Goal: Information Seeking & Learning: Compare options

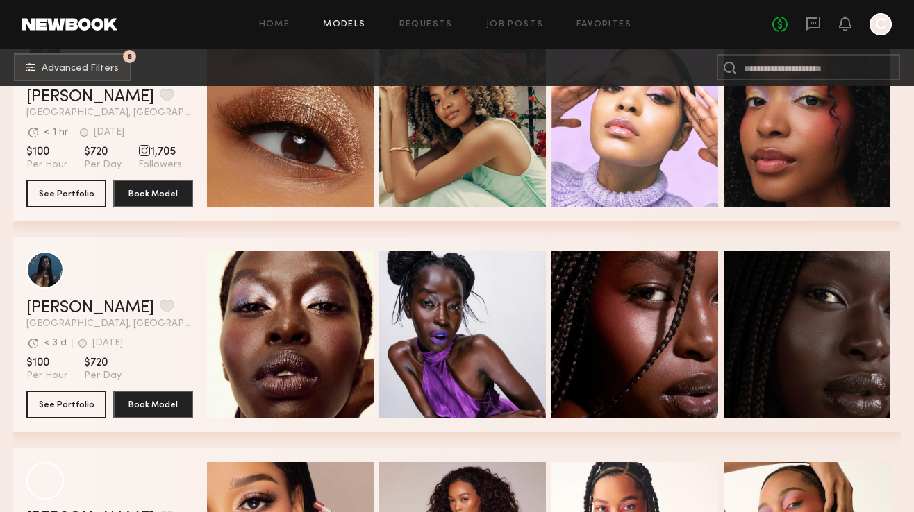
scroll to position [11275, 0]
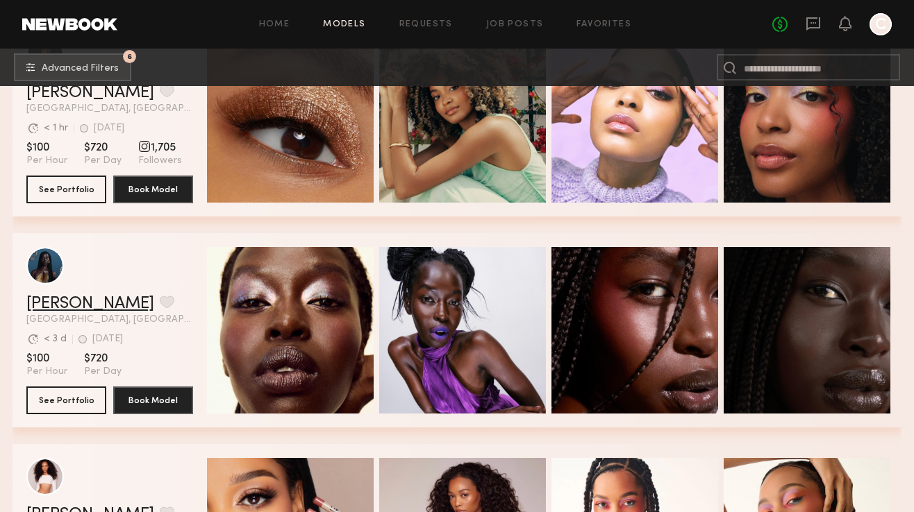
click at [79, 301] on link "[PERSON_NAME]" at bounding box center [90, 304] width 128 height 17
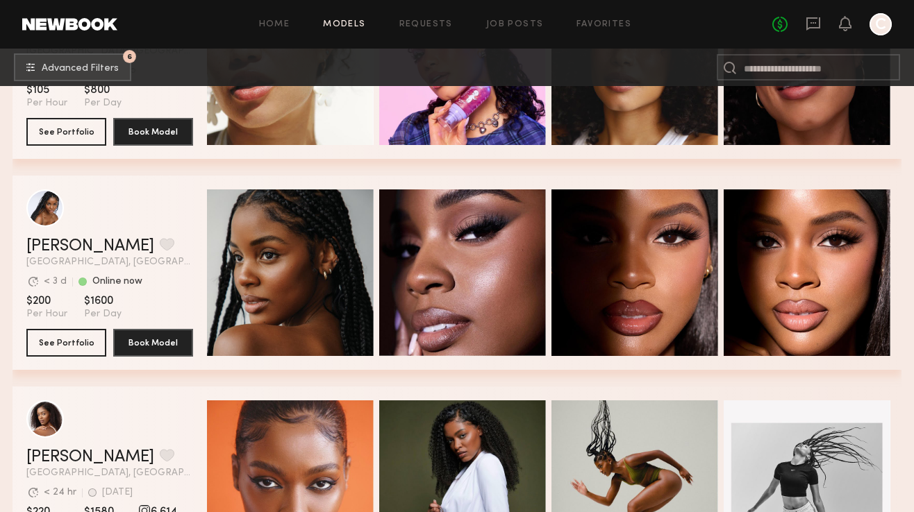
scroll to position [11967, 0]
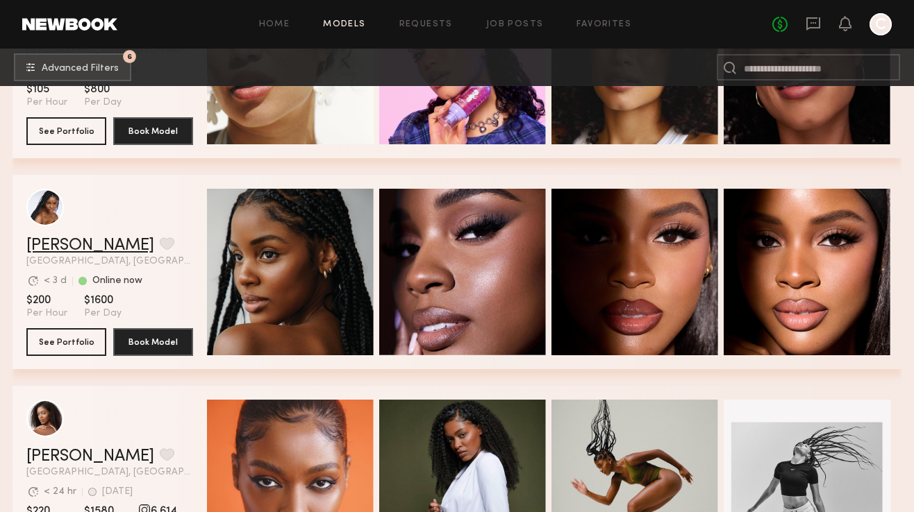
click at [47, 247] on link "Naomi B." at bounding box center [90, 245] width 128 height 17
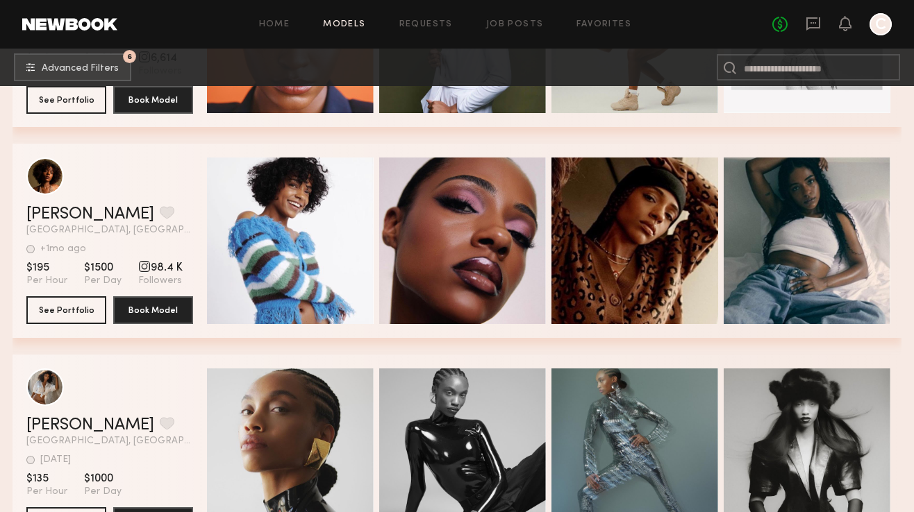
scroll to position [12424, 0]
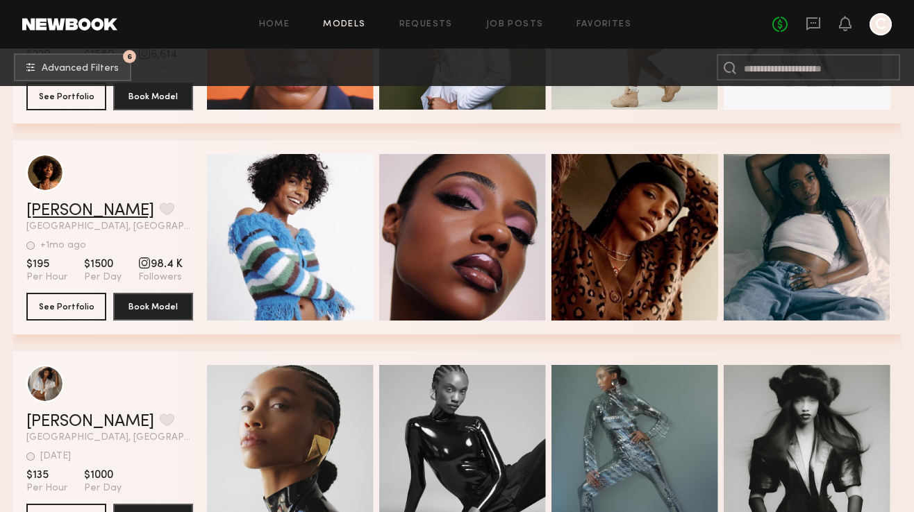
click at [71, 207] on link "Sydney G." at bounding box center [90, 211] width 128 height 17
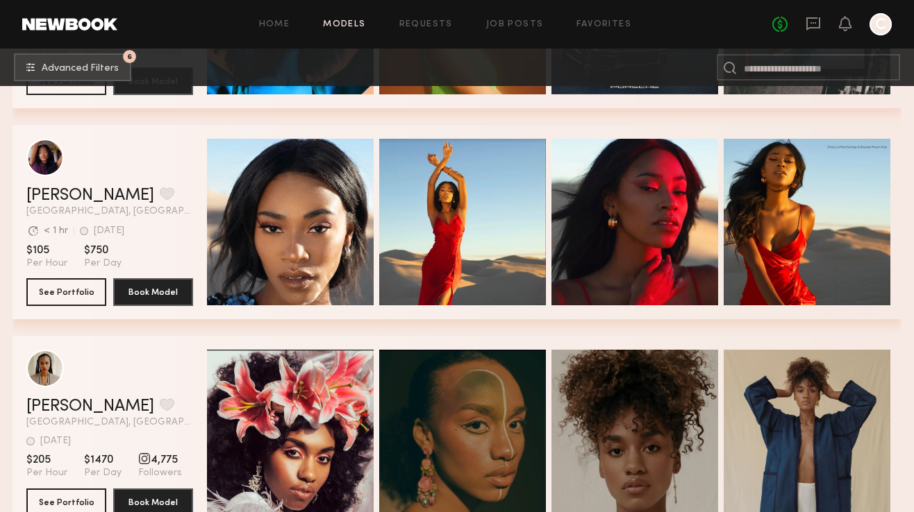
scroll to position [13529, 0]
